Goal: Task Accomplishment & Management: Use online tool/utility

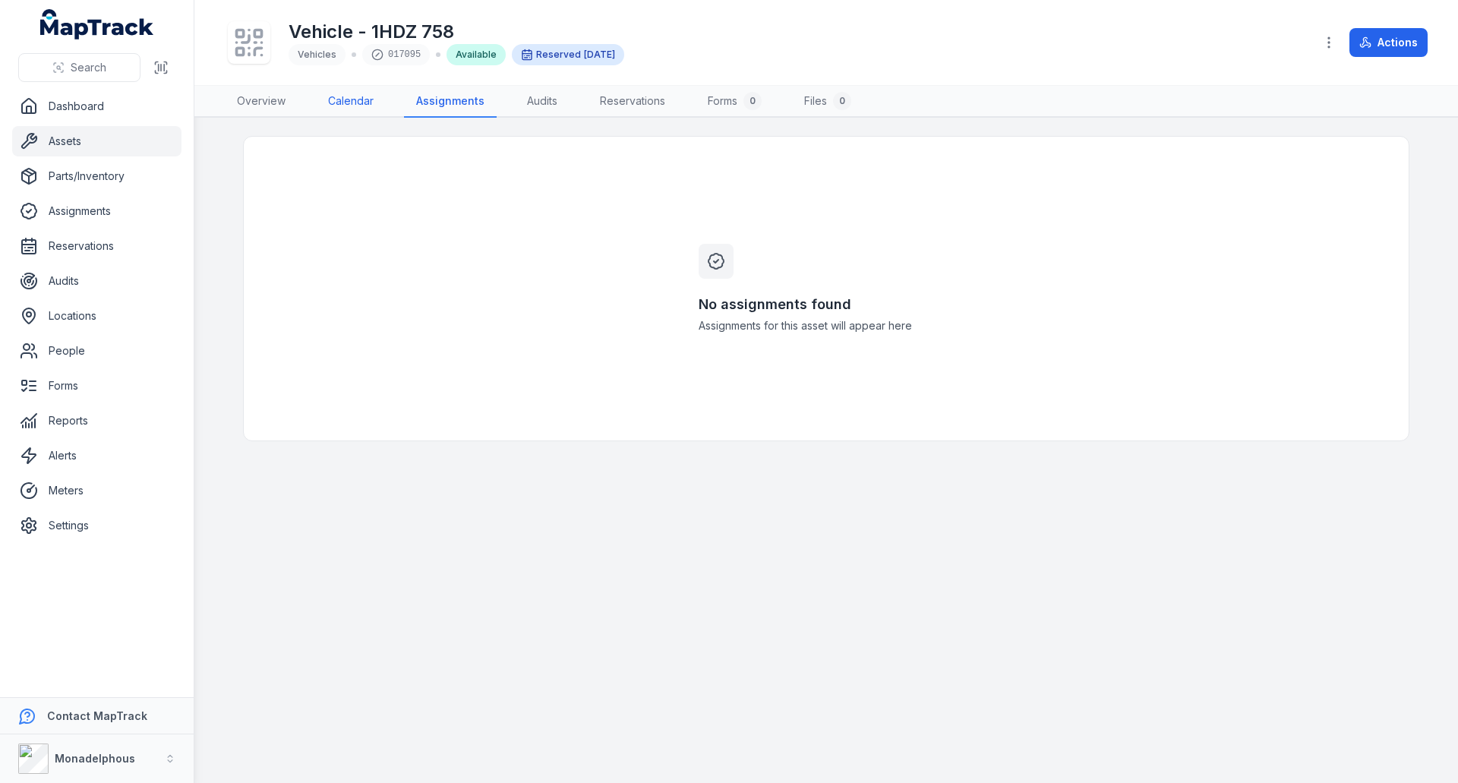
click at [342, 94] on link "Calendar" at bounding box center [351, 102] width 70 height 32
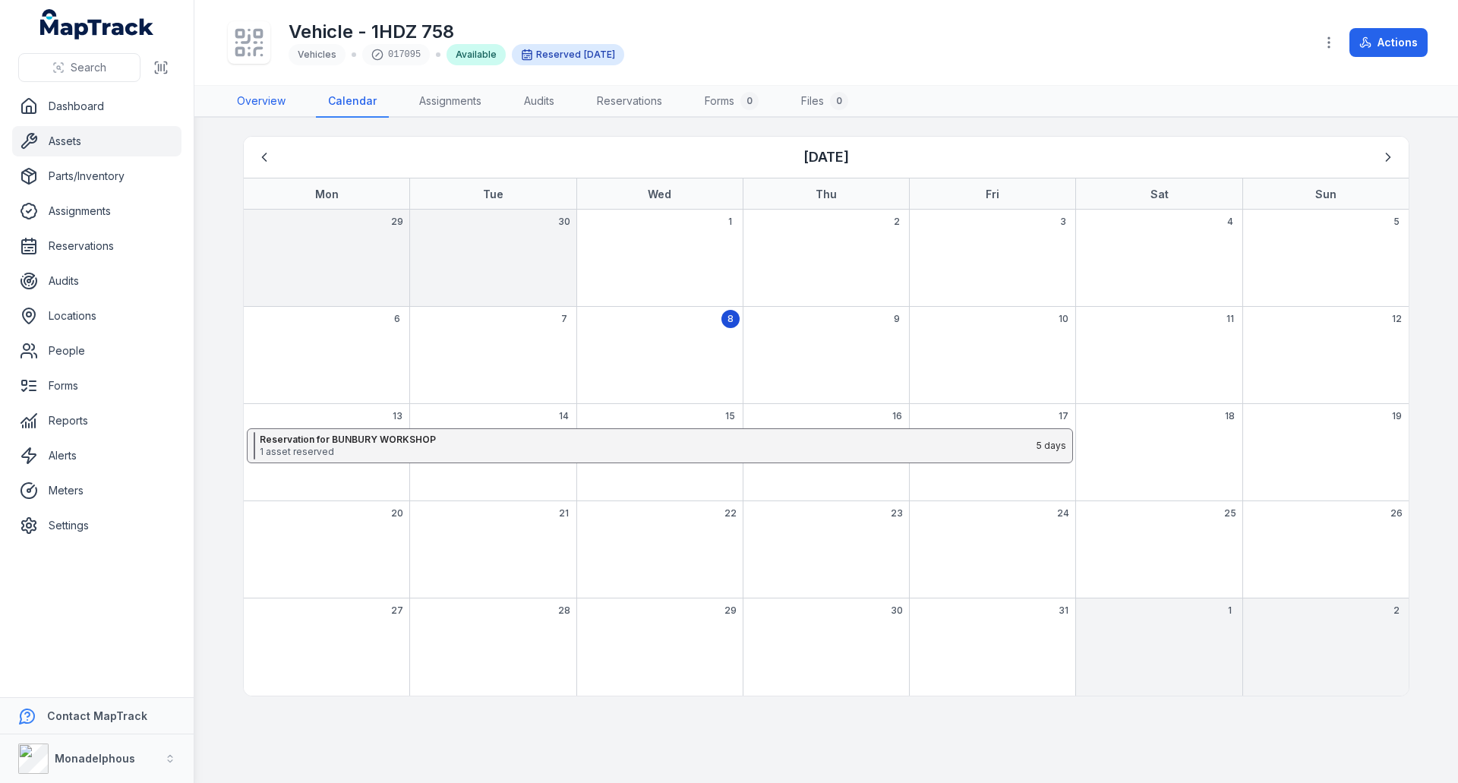
click at [248, 99] on link "Overview" at bounding box center [261, 102] width 73 height 32
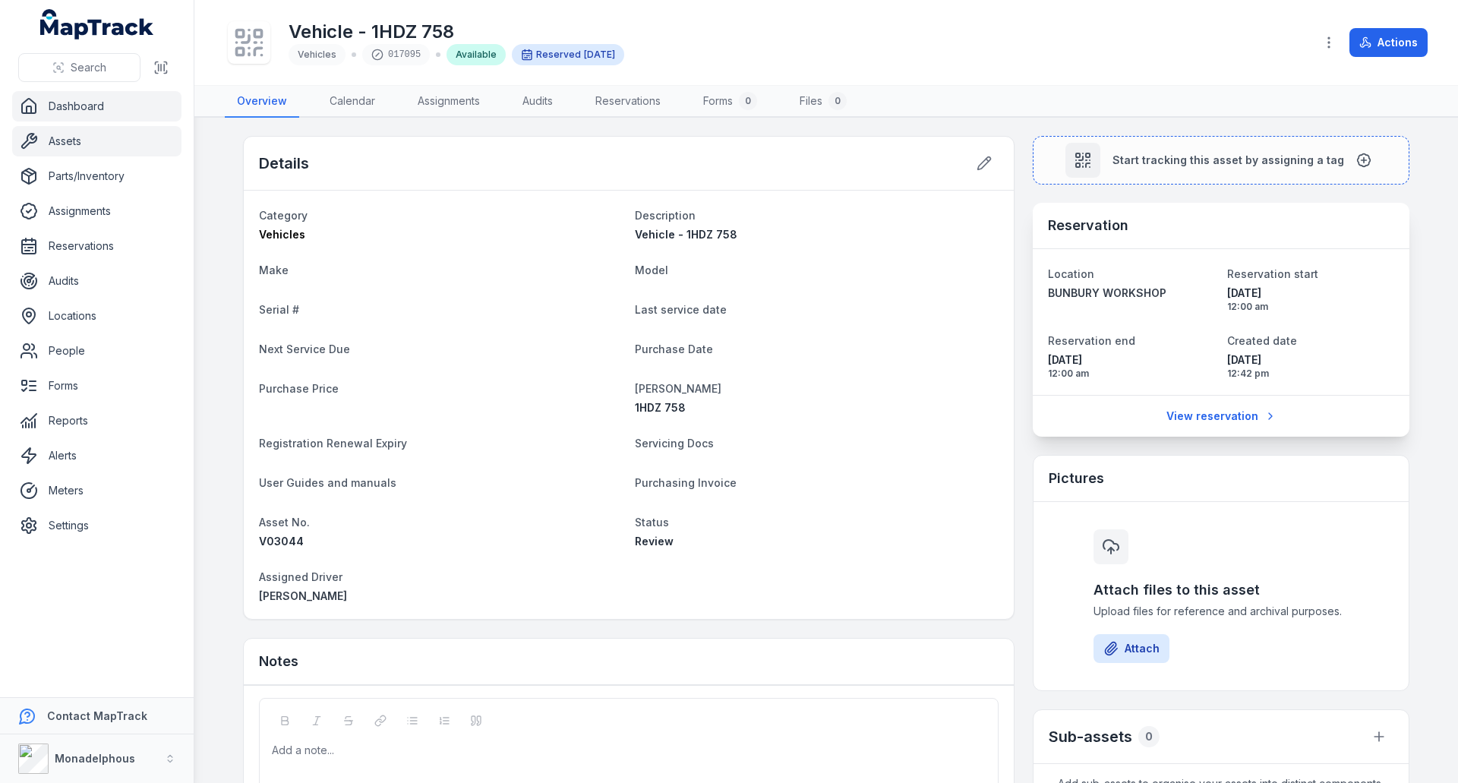
click at [63, 103] on link "Dashboard" at bounding box center [96, 106] width 169 height 30
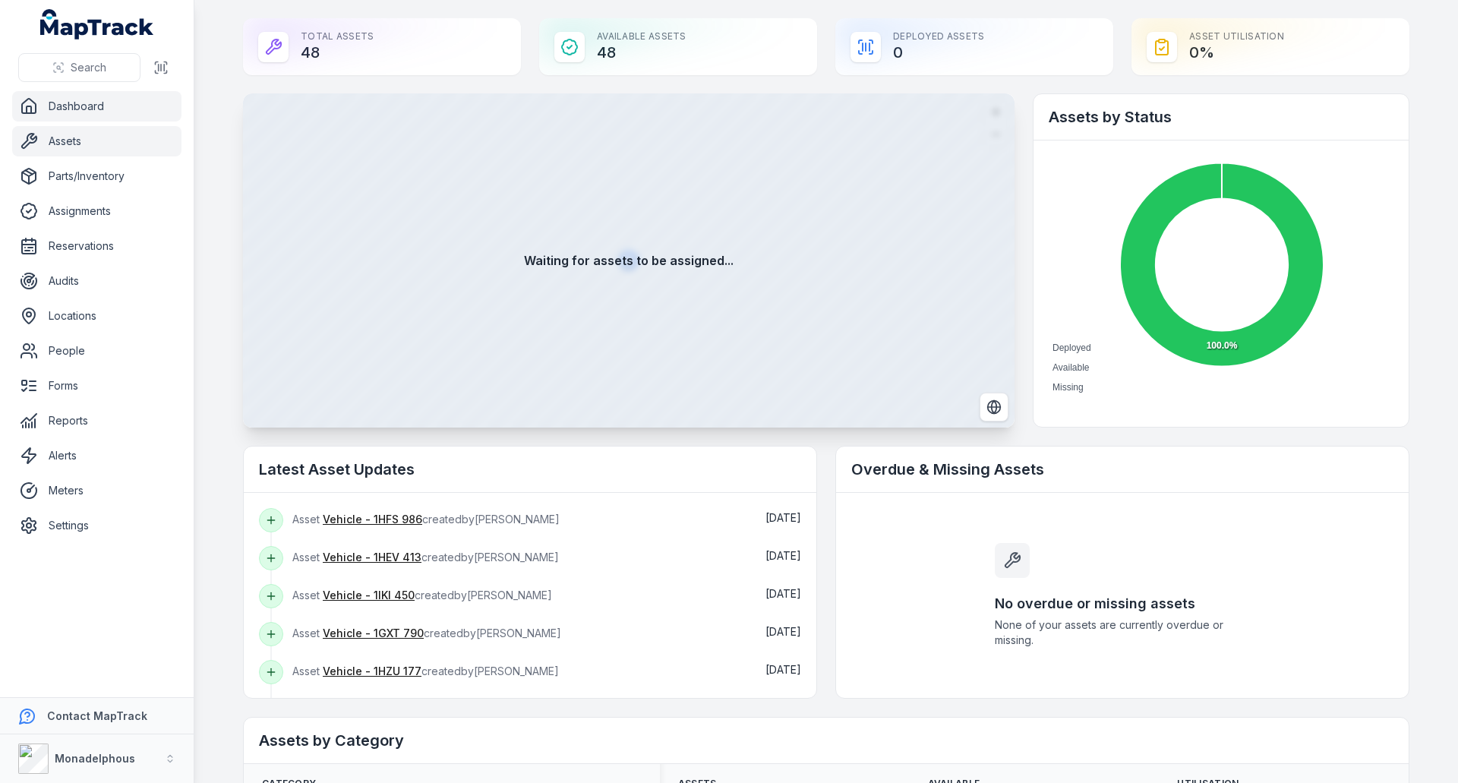
click at [72, 144] on link "Assets" at bounding box center [96, 141] width 169 height 30
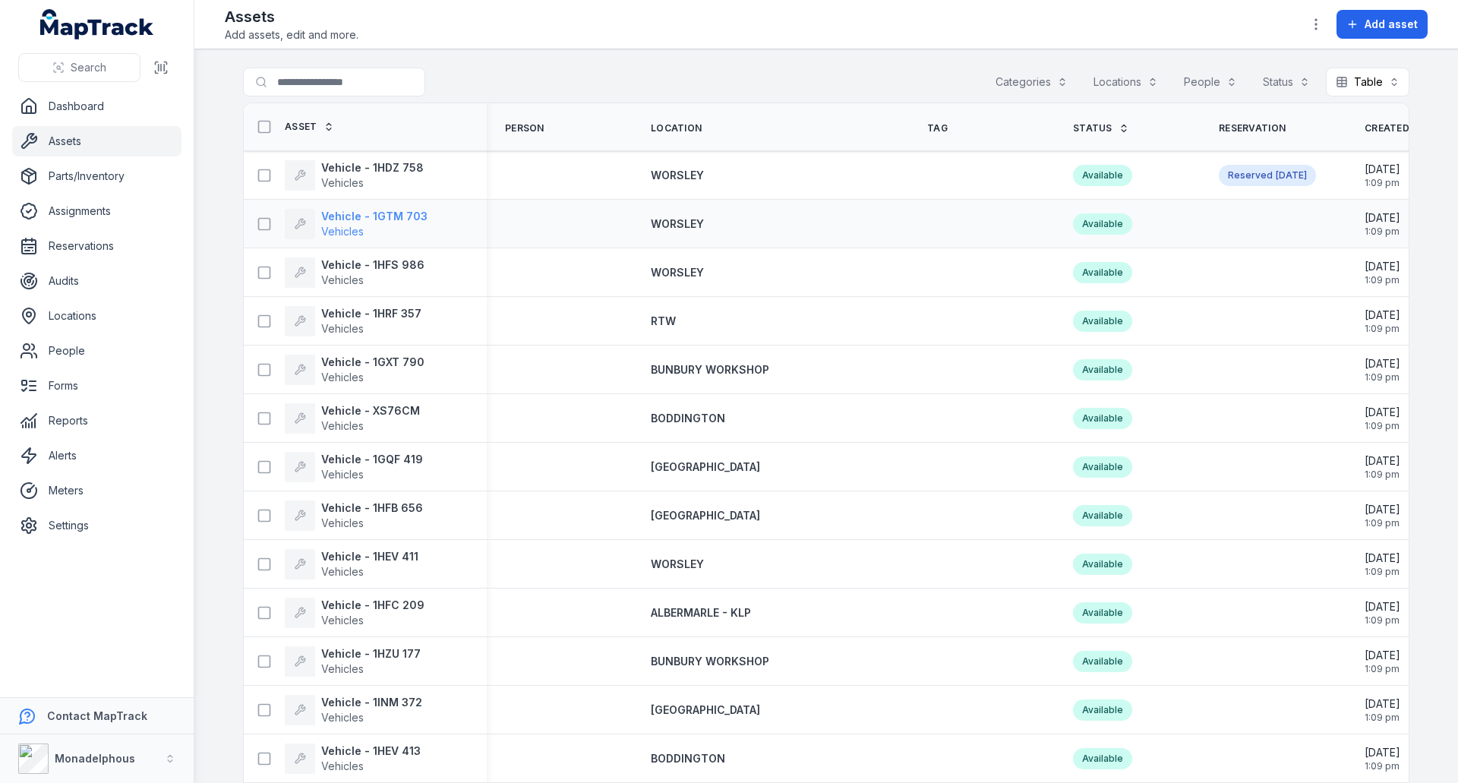
click at [401, 212] on strong "Vehicle - 1GTM 703" at bounding box center [374, 216] width 106 height 15
click at [369, 558] on strong "Vehicle - 1HEV 411" at bounding box center [369, 556] width 97 height 15
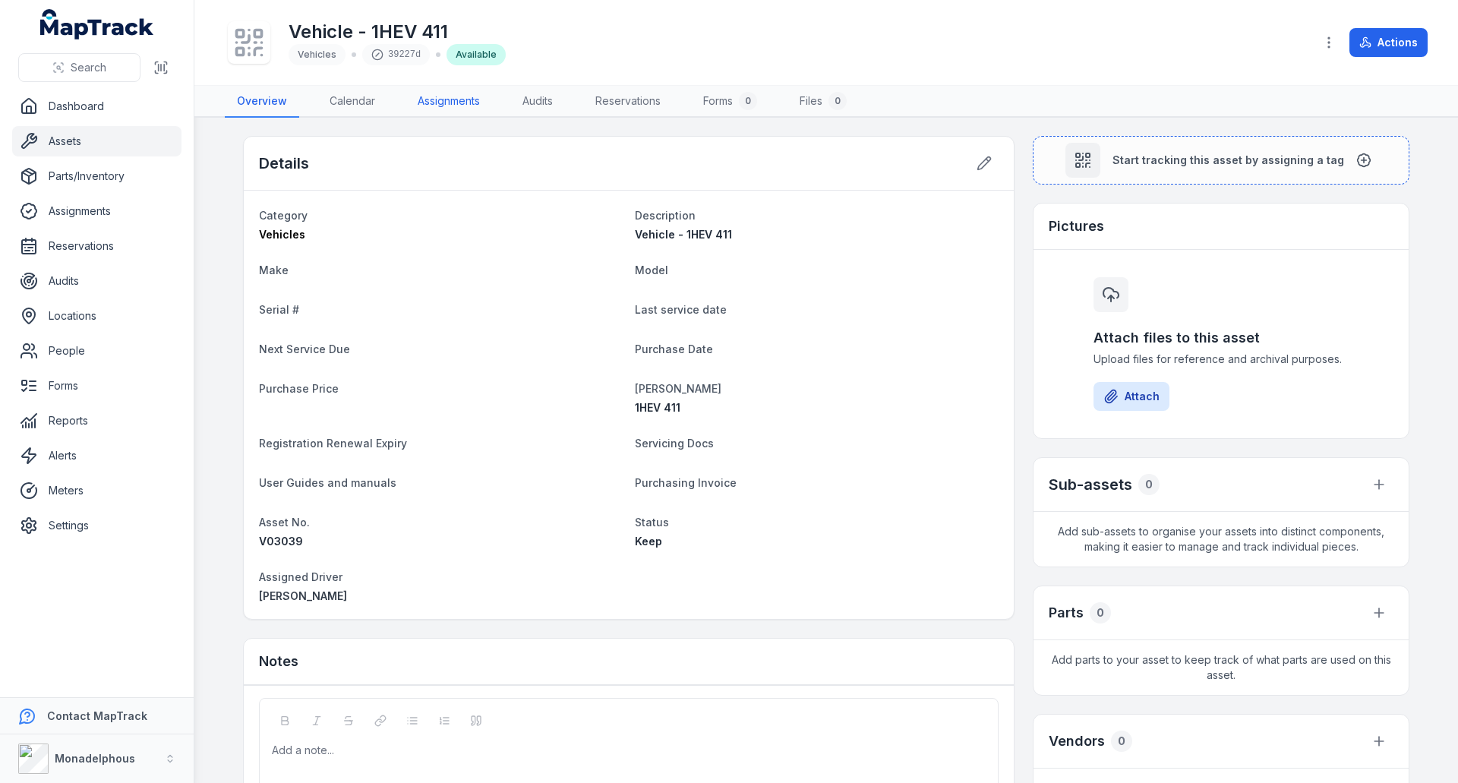
click at [458, 98] on link "Assignments" at bounding box center [449, 102] width 87 height 32
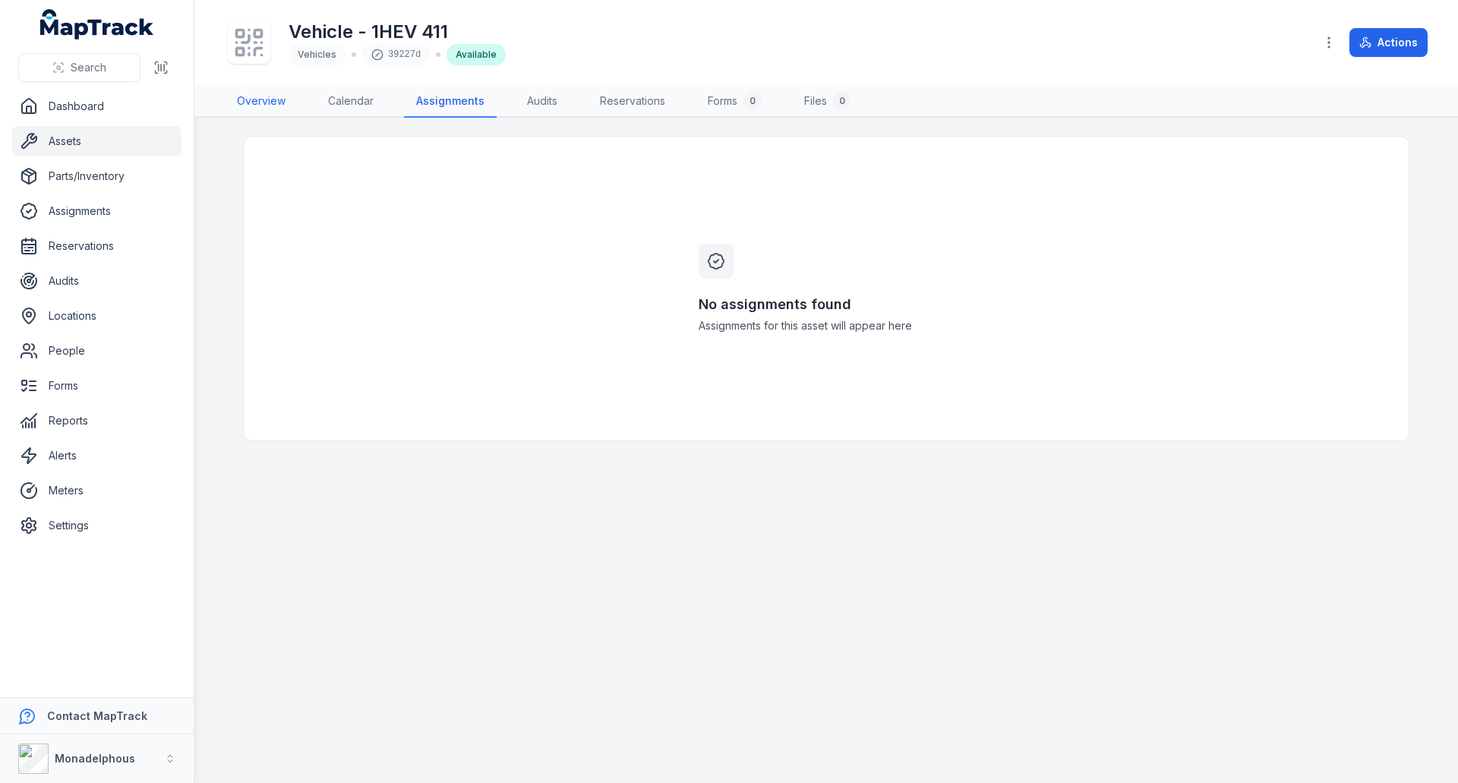
click at [261, 96] on link "Overview" at bounding box center [261, 102] width 73 height 32
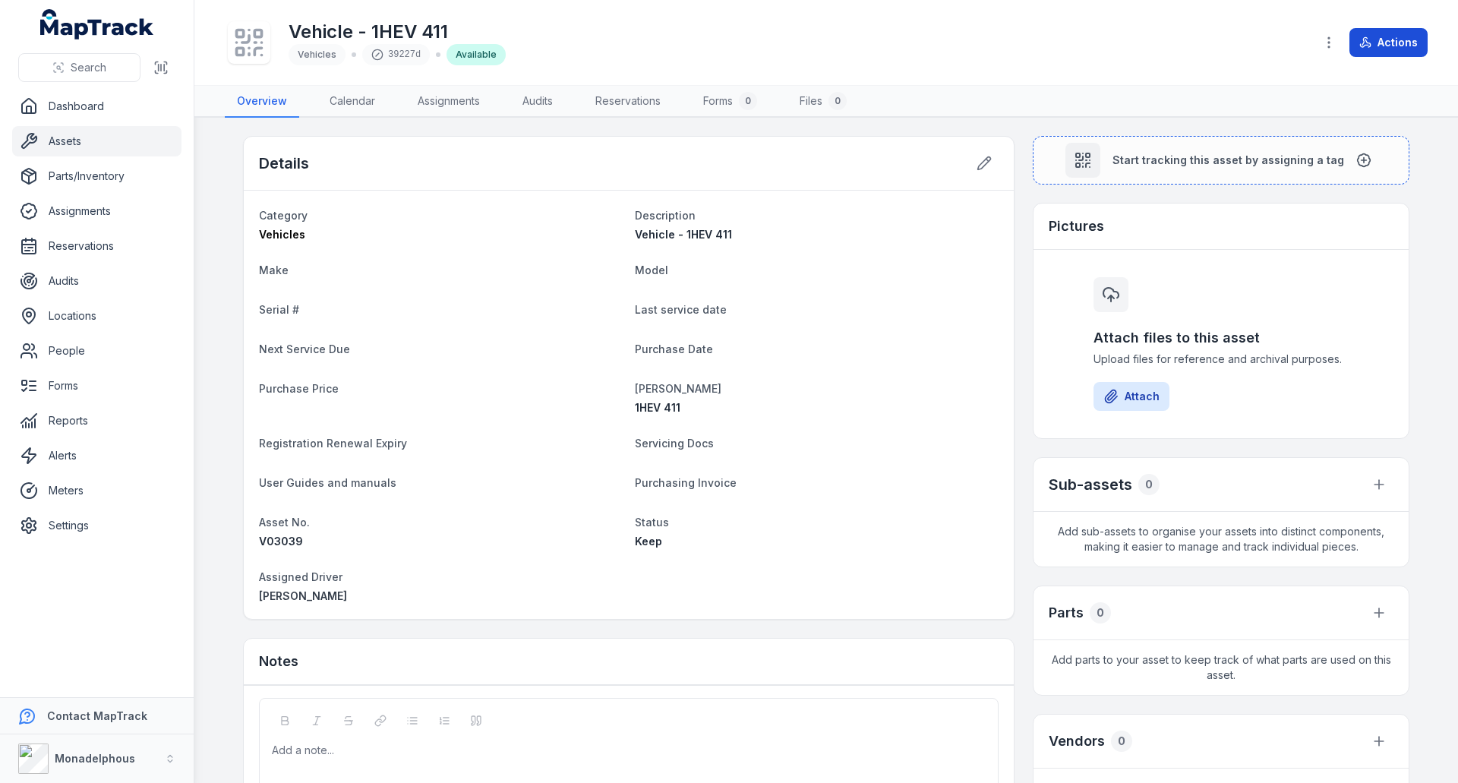
click at [1390, 47] on button "Actions" at bounding box center [1389, 42] width 78 height 29
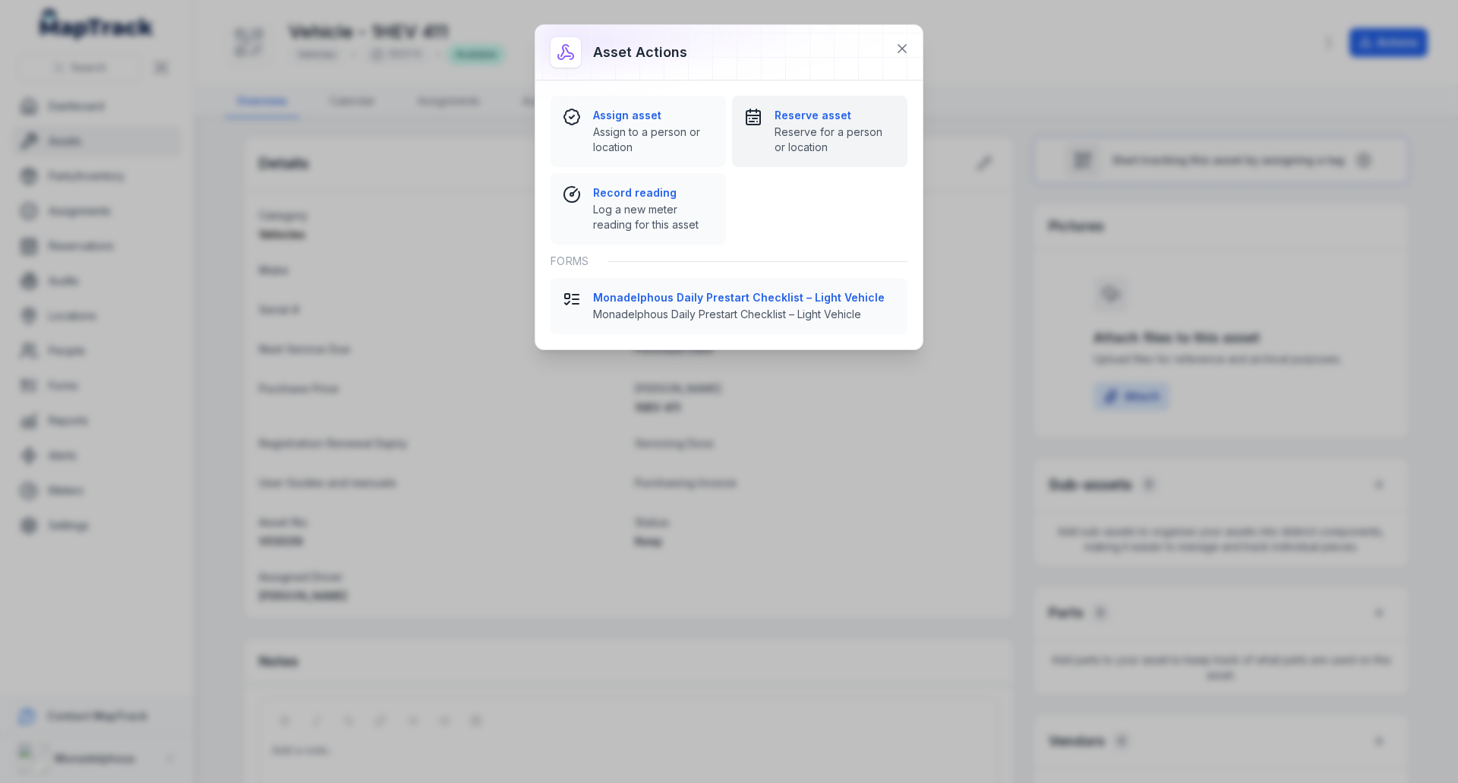
click at [807, 122] on strong "Reserve asset" at bounding box center [835, 115] width 121 height 15
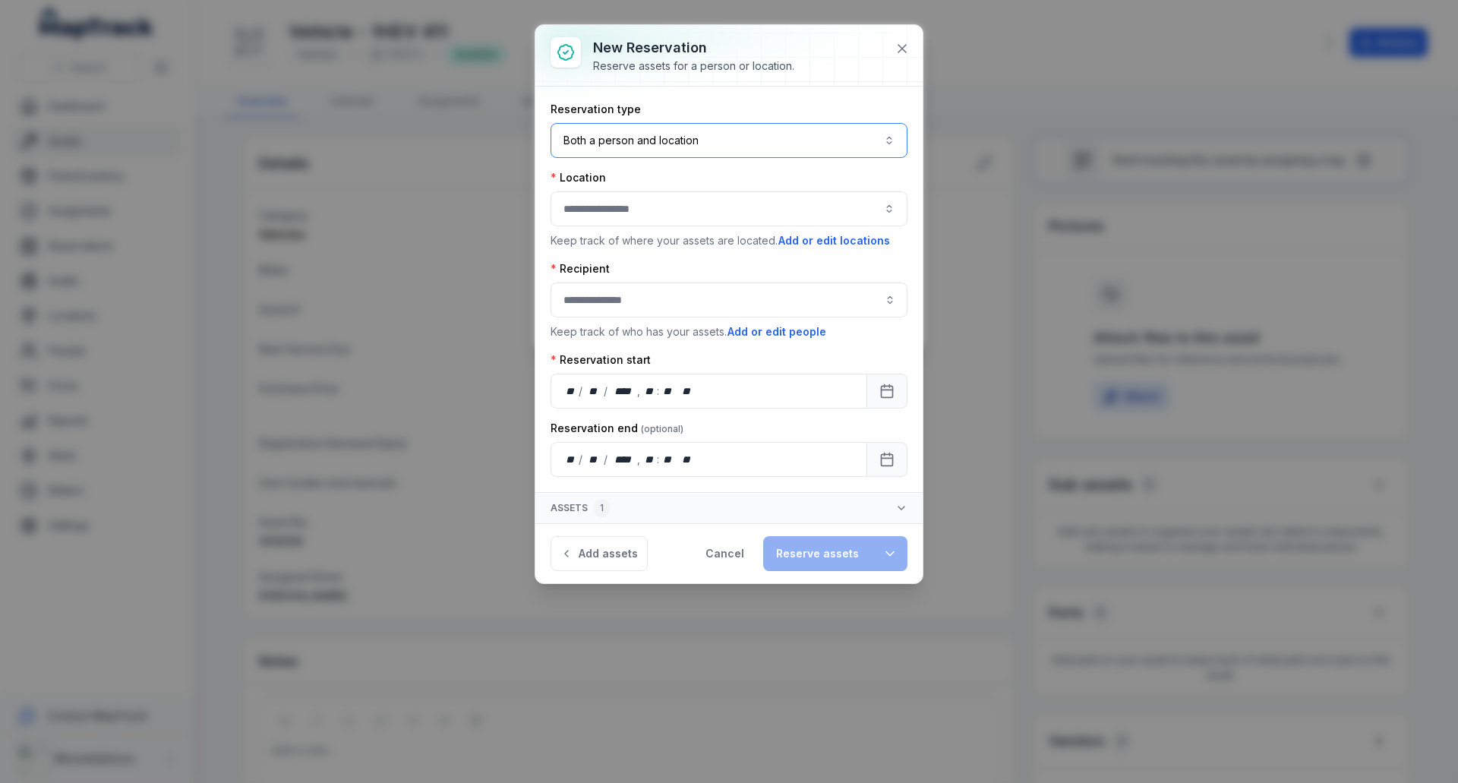
click at [713, 148] on button "Both a person and location ****" at bounding box center [729, 140] width 357 height 35
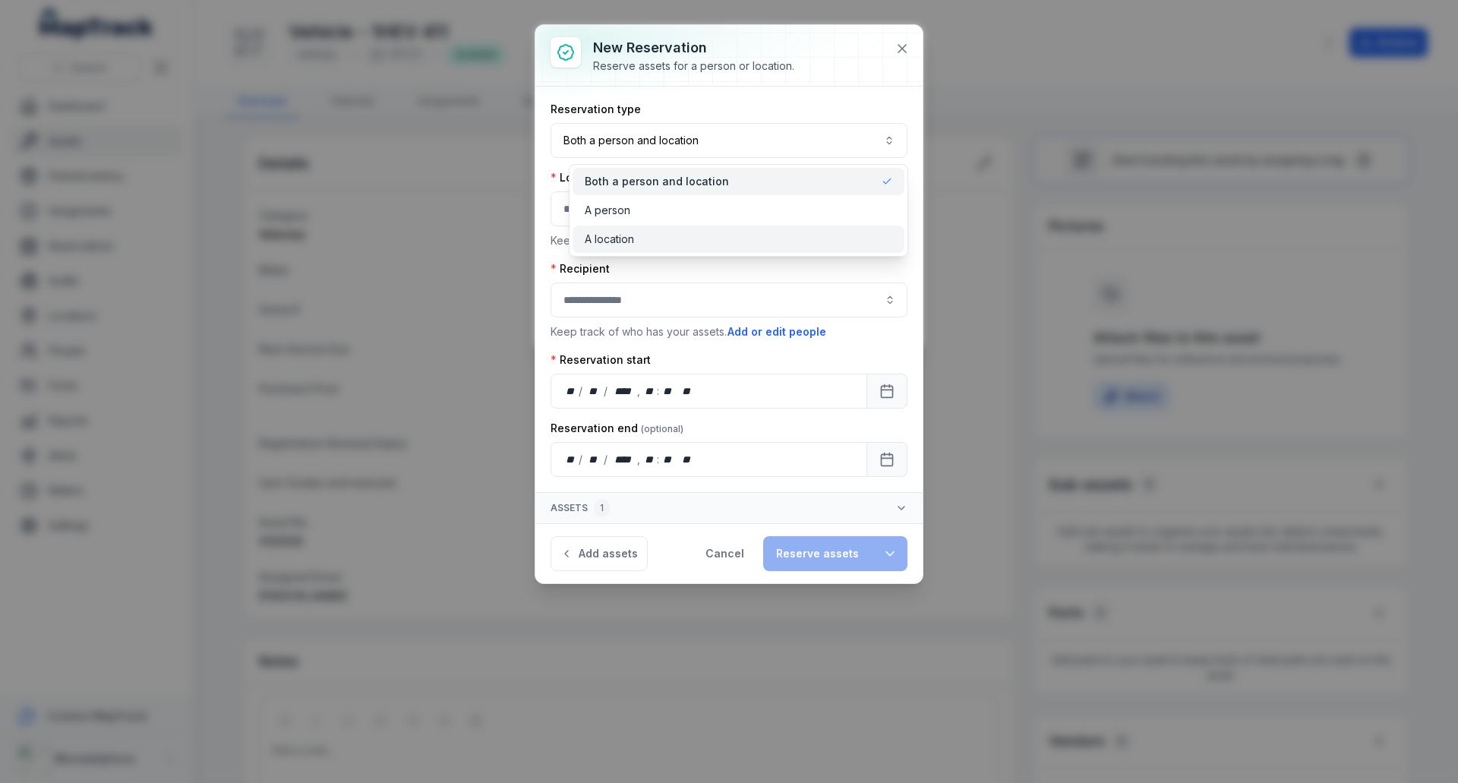
click at [630, 235] on span "A location" at bounding box center [609, 239] width 49 height 15
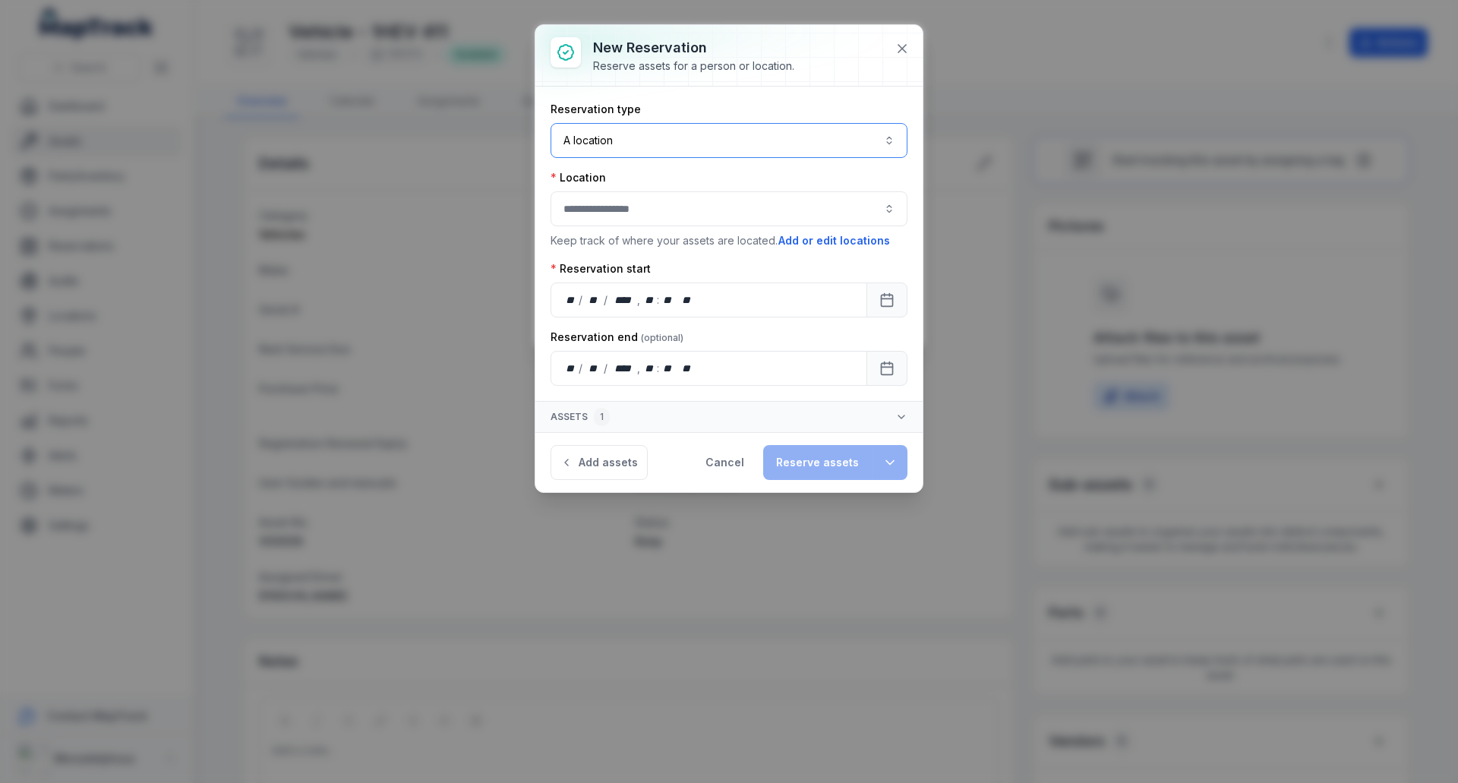
click at [652, 207] on div at bounding box center [729, 208] width 357 height 35
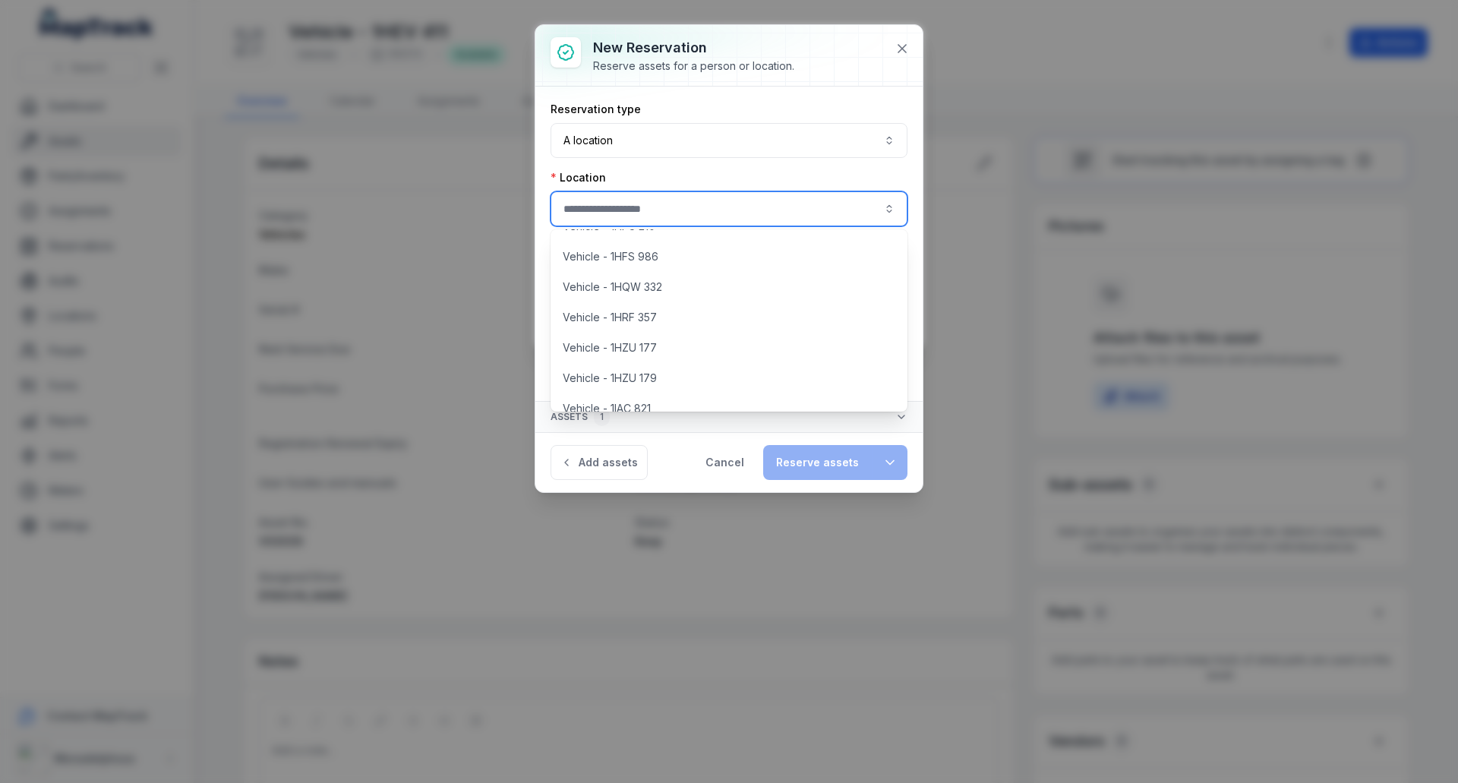
scroll to position [951, 0]
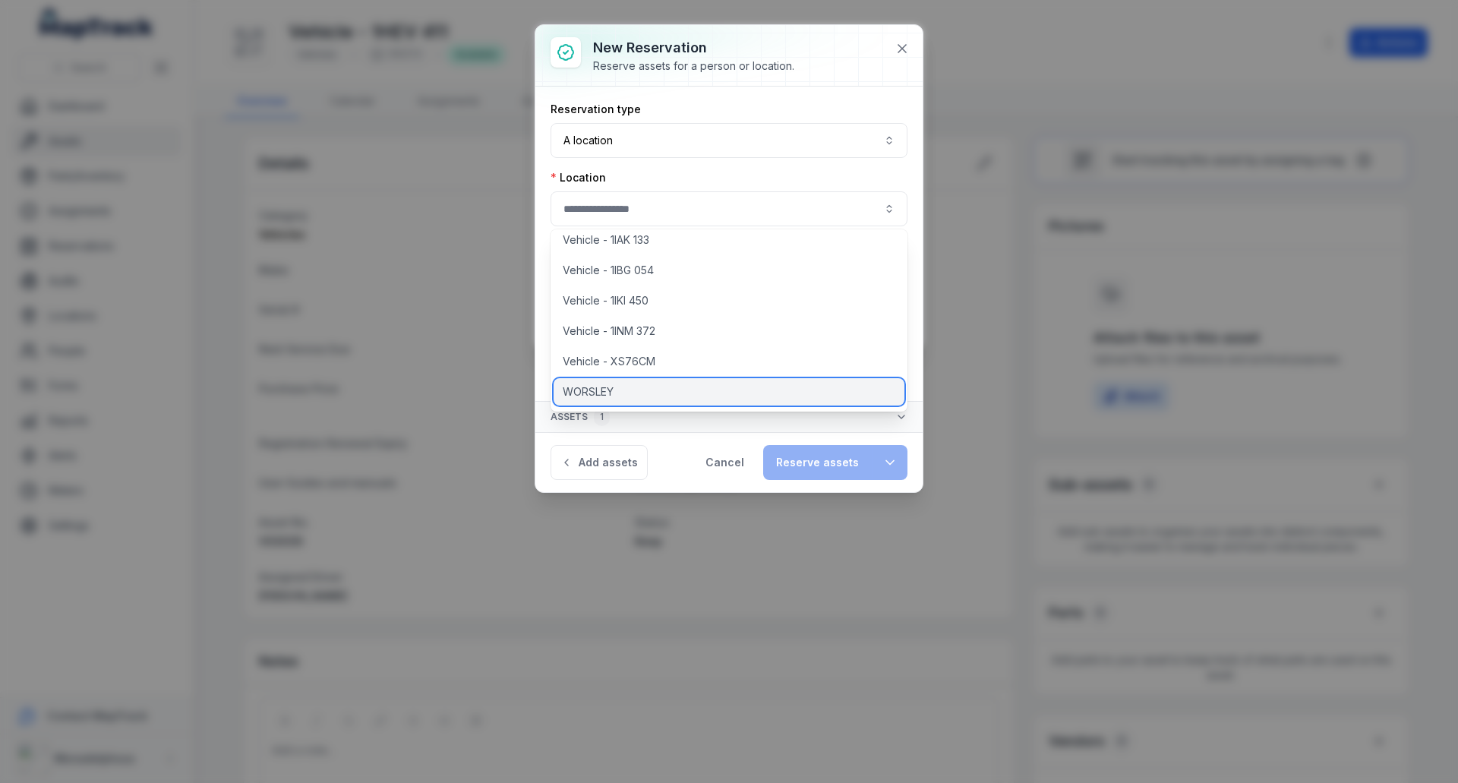
click at [625, 392] on div "WORSLEY" at bounding box center [729, 391] width 351 height 27
type input "*******"
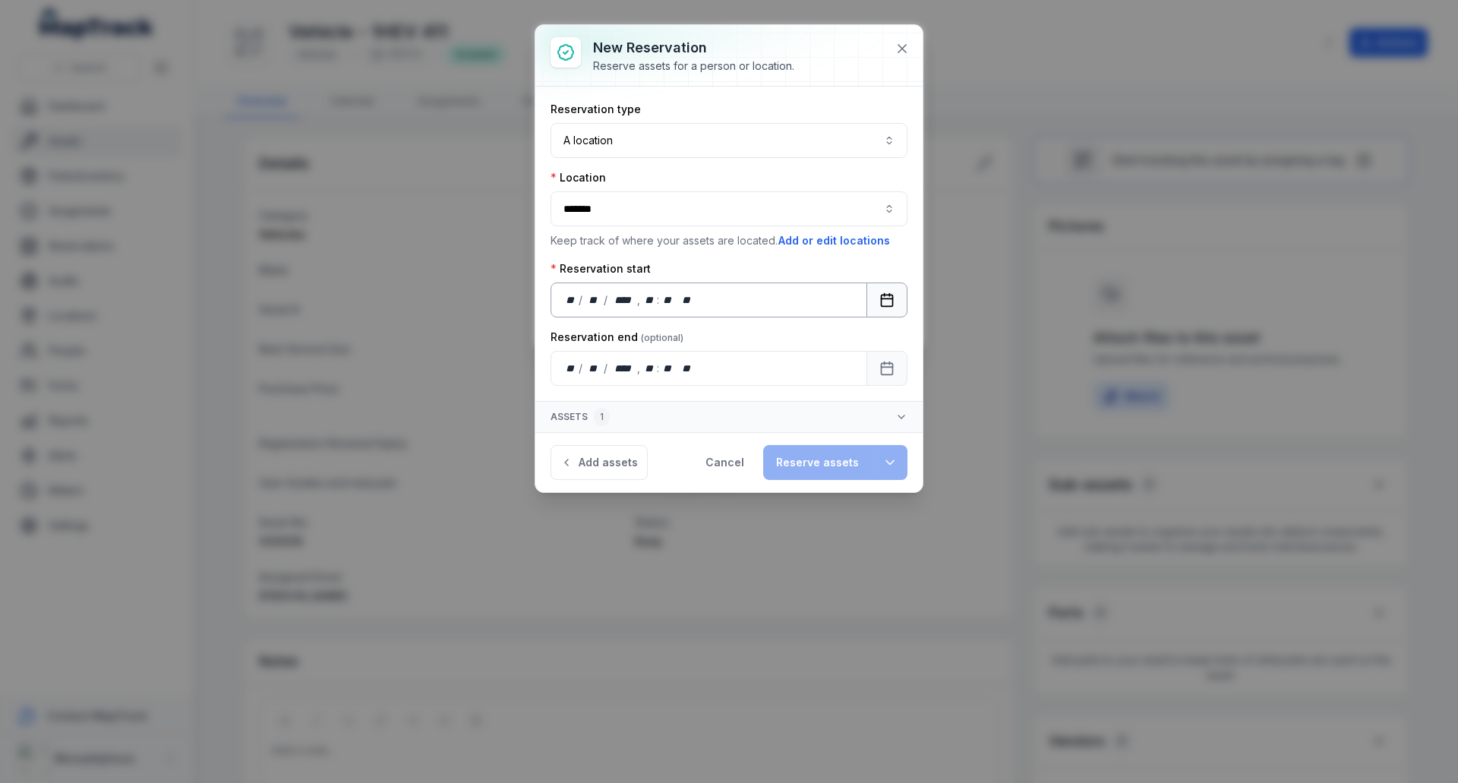
click at [882, 305] on rect "Calendar" at bounding box center [887, 300] width 11 height 11
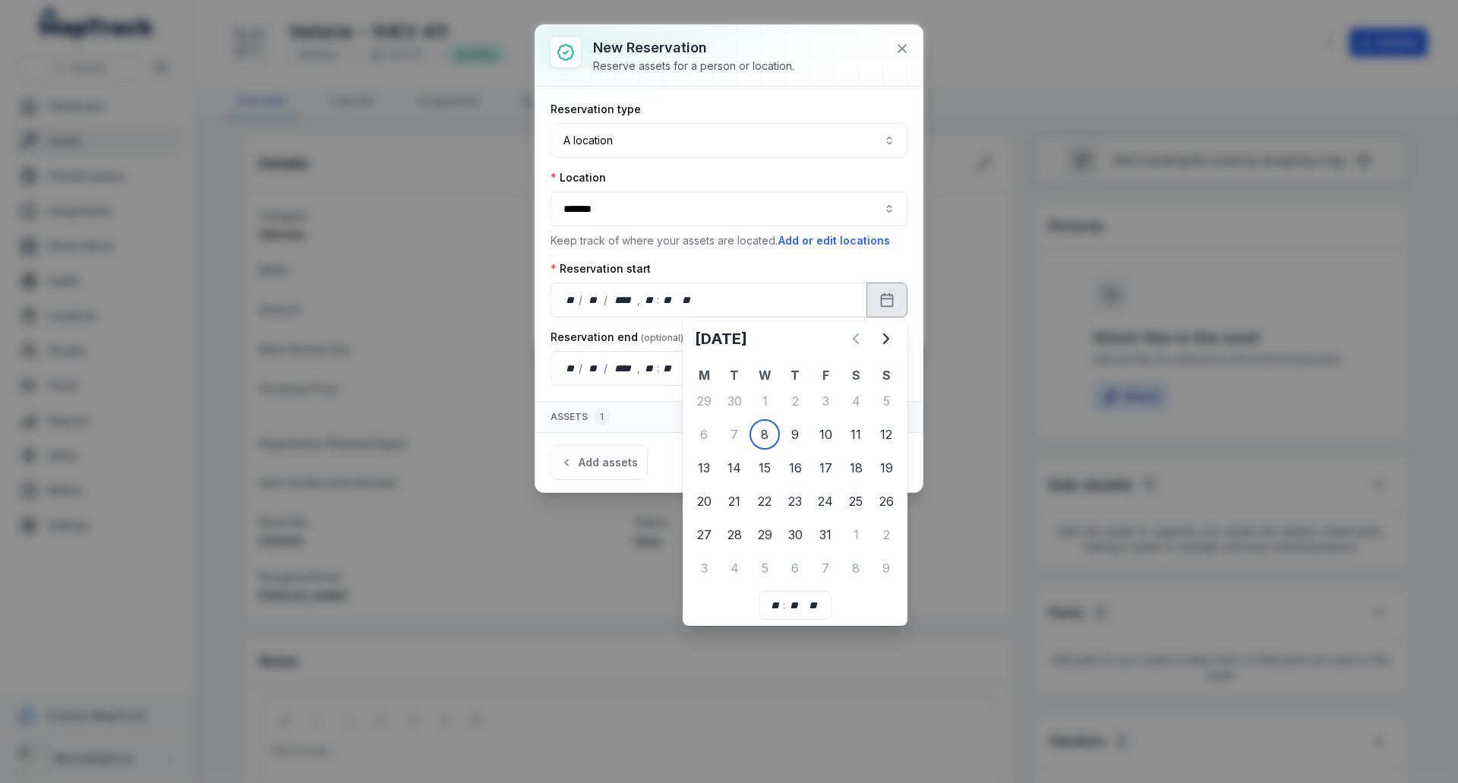
click at [703, 438] on div "6" at bounding box center [704, 434] width 30 height 30
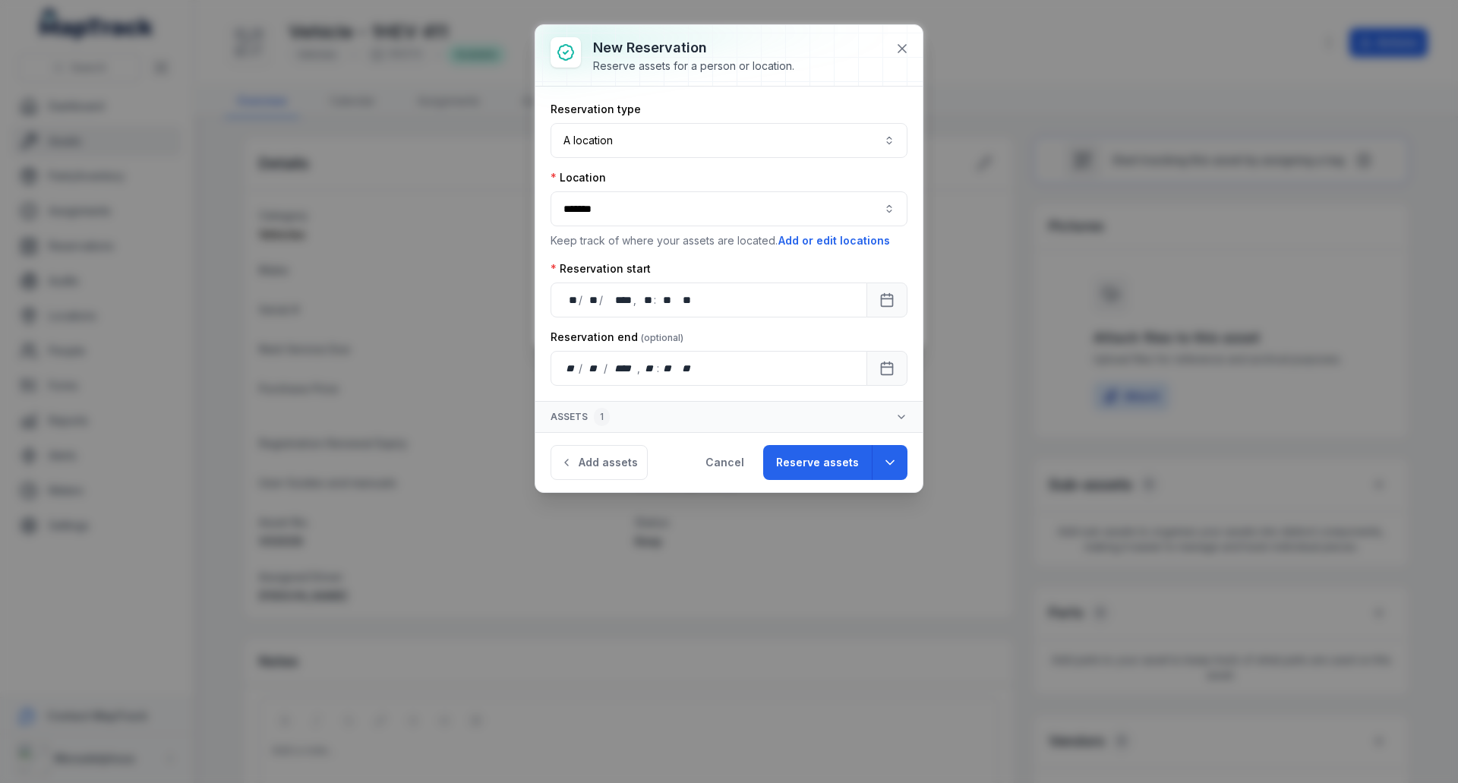
click at [912, 363] on div "**********" at bounding box center [729, 260] width 387 height 346
click at [898, 368] on button "Calendar" at bounding box center [887, 368] width 41 height 35
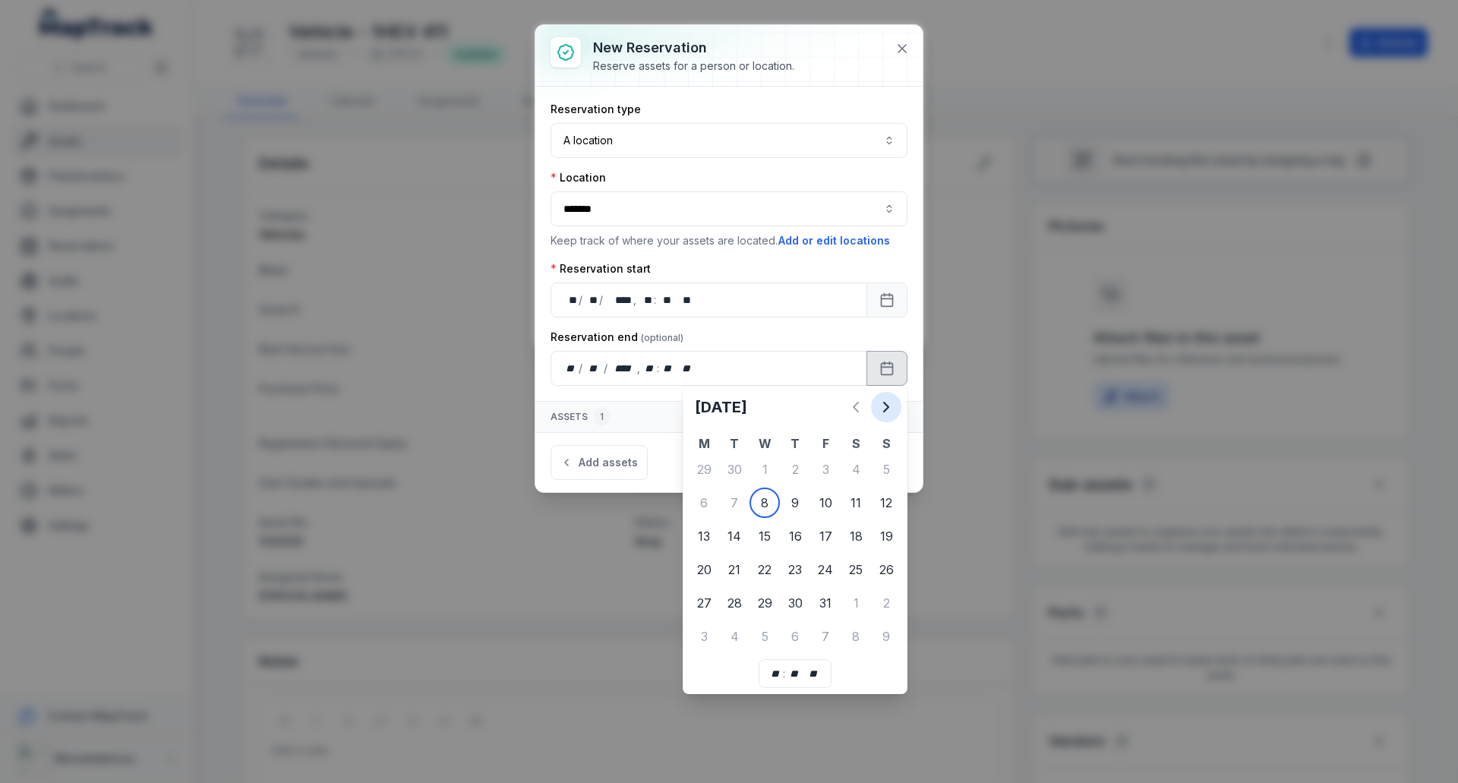
click at [885, 404] on icon "Next" at bounding box center [886, 407] width 5 height 9
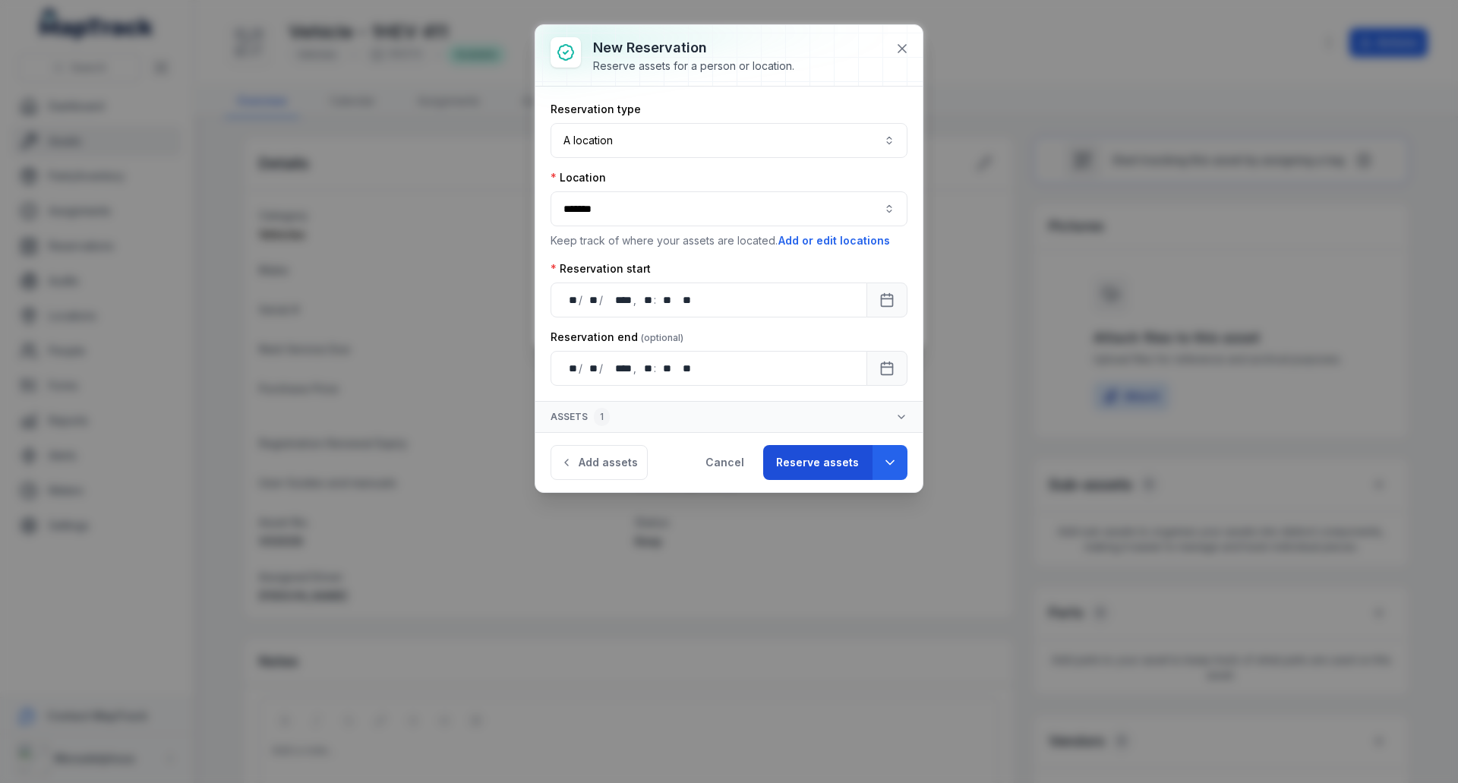
click at [833, 466] on button "Reserve assets" at bounding box center [817, 462] width 109 height 35
